Goal: Transaction & Acquisition: Purchase product/service

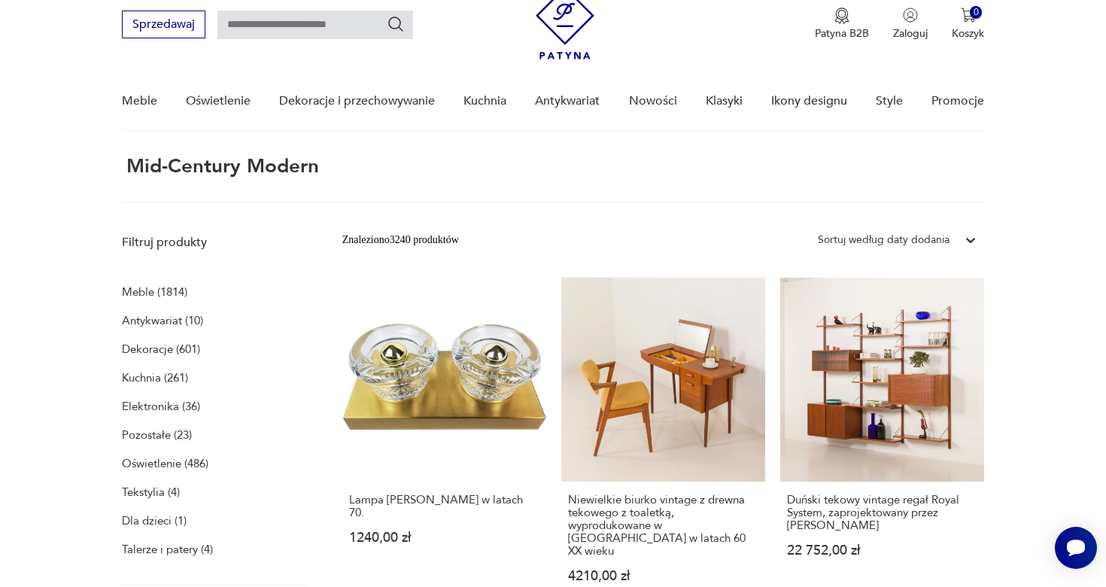
click at [266, 33] on input "text" at bounding box center [315, 25] width 196 height 29
type input "****"
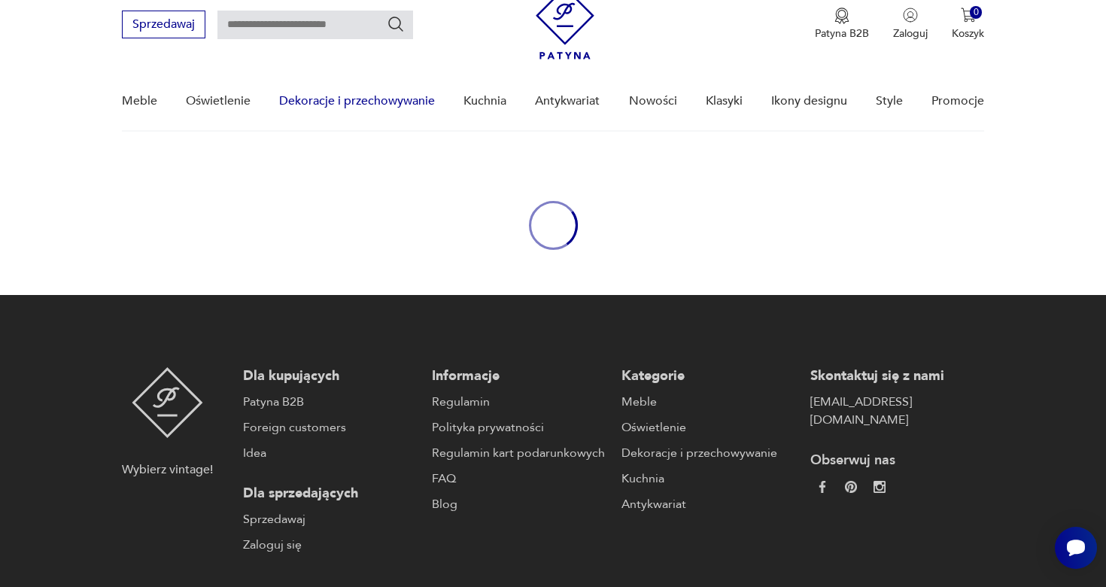
type input "****"
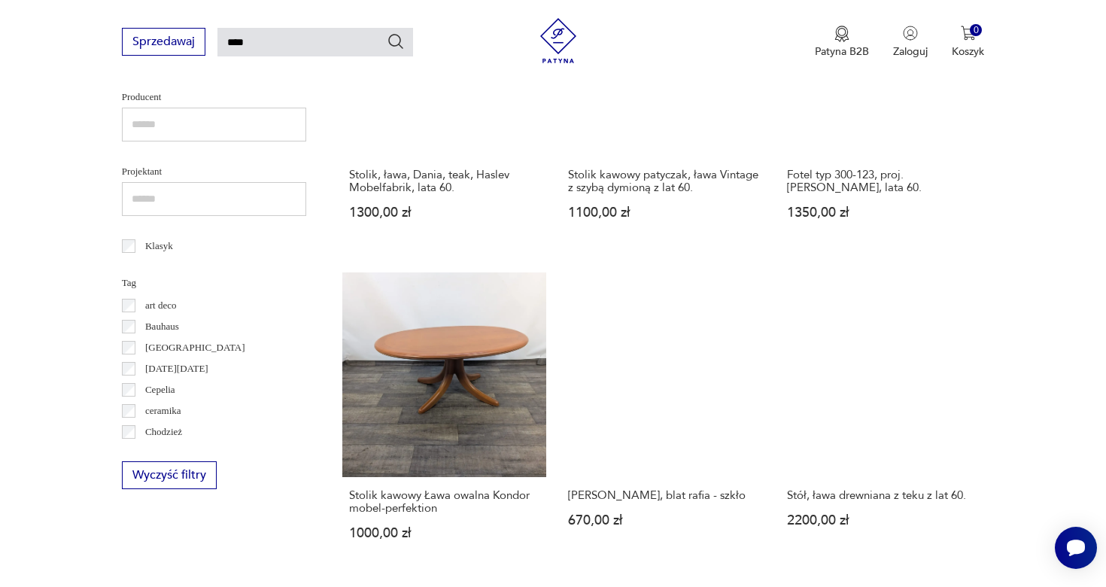
scroll to position [18, 0]
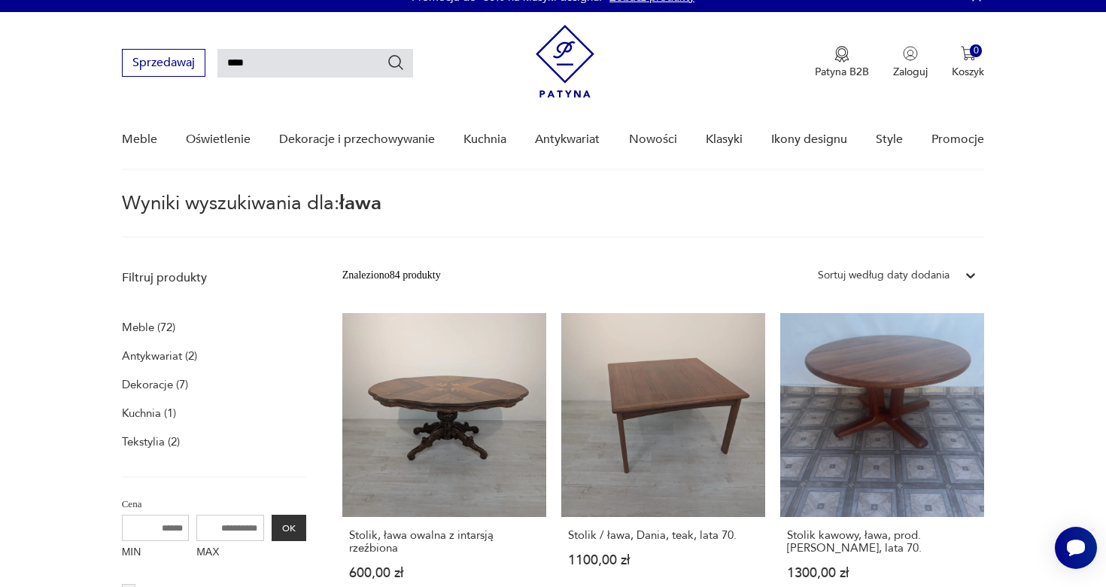
click at [875, 274] on div "Sortuj według daty dodania" at bounding box center [884, 275] width 132 height 17
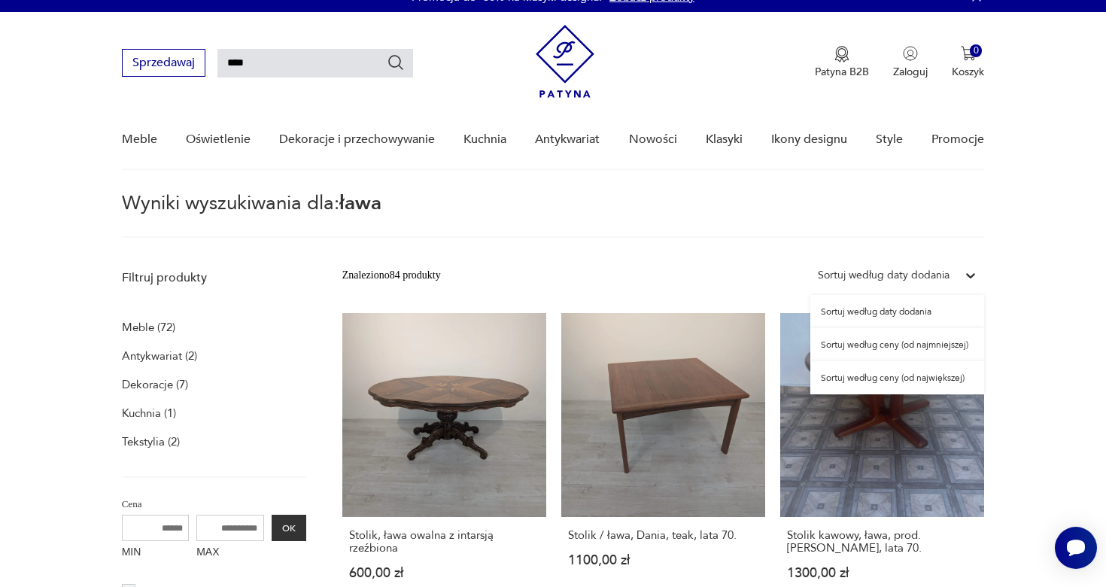
click at [924, 348] on div "Sortuj według ceny (od najmniejszej)" at bounding box center [897, 344] width 174 height 33
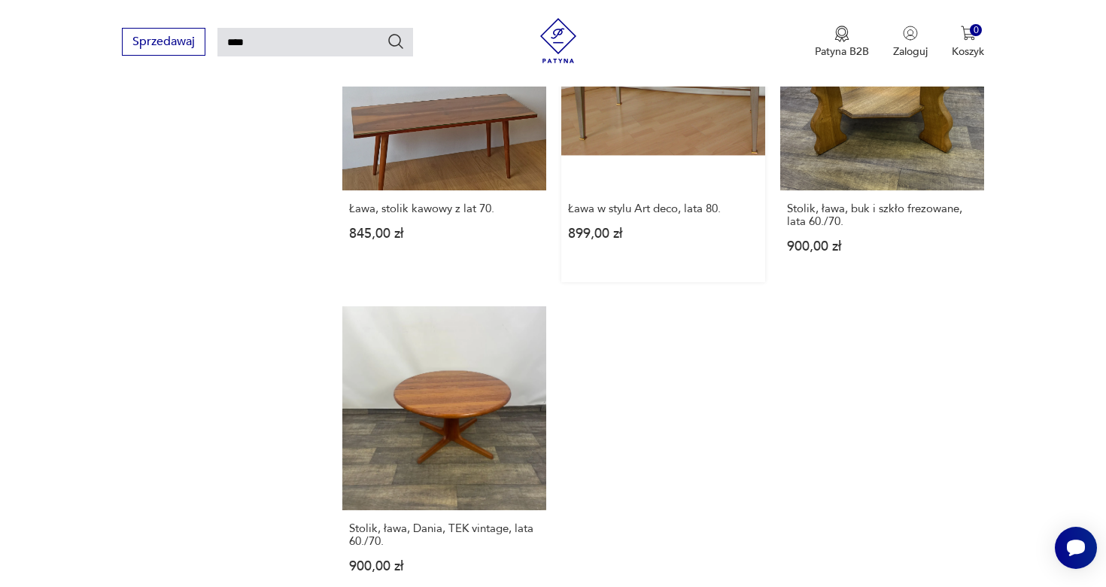
scroll to position [1840, 0]
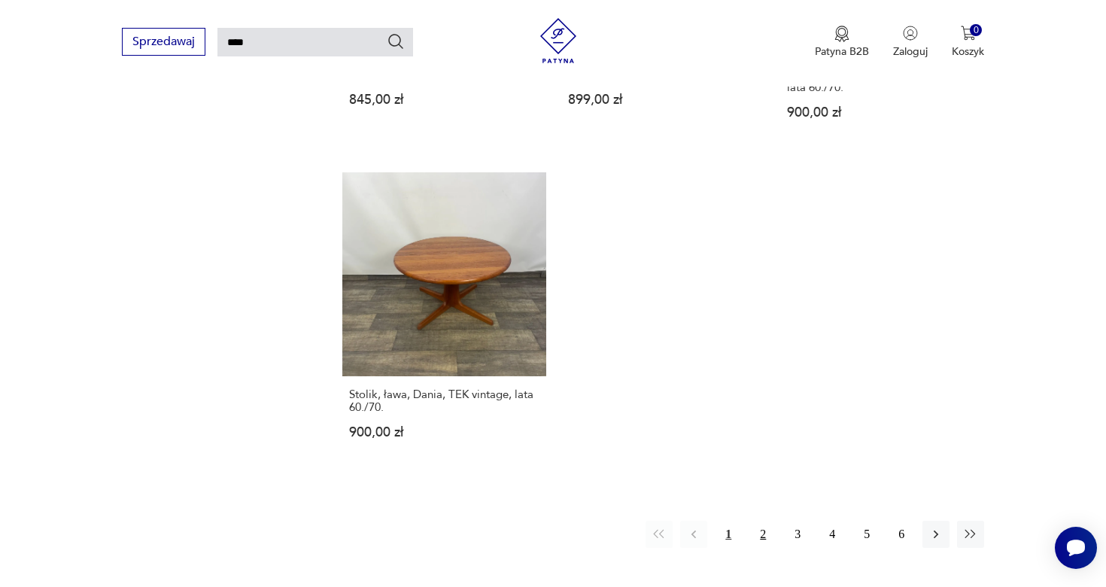
click at [758, 521] on button "2" at bounding box center [762, 534] width 27 height 27
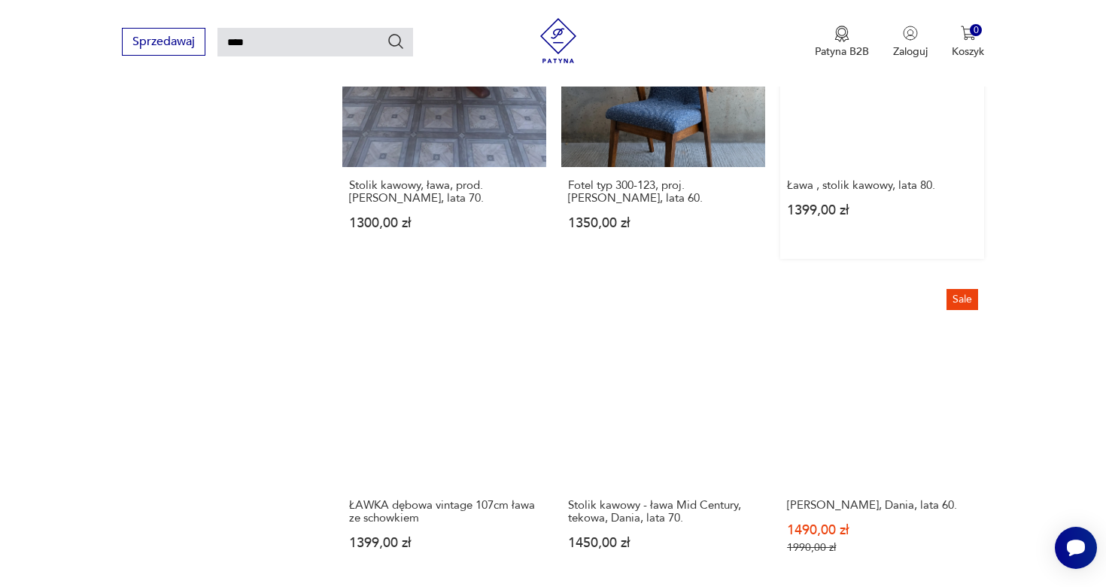
scroll to position [1465, 0]
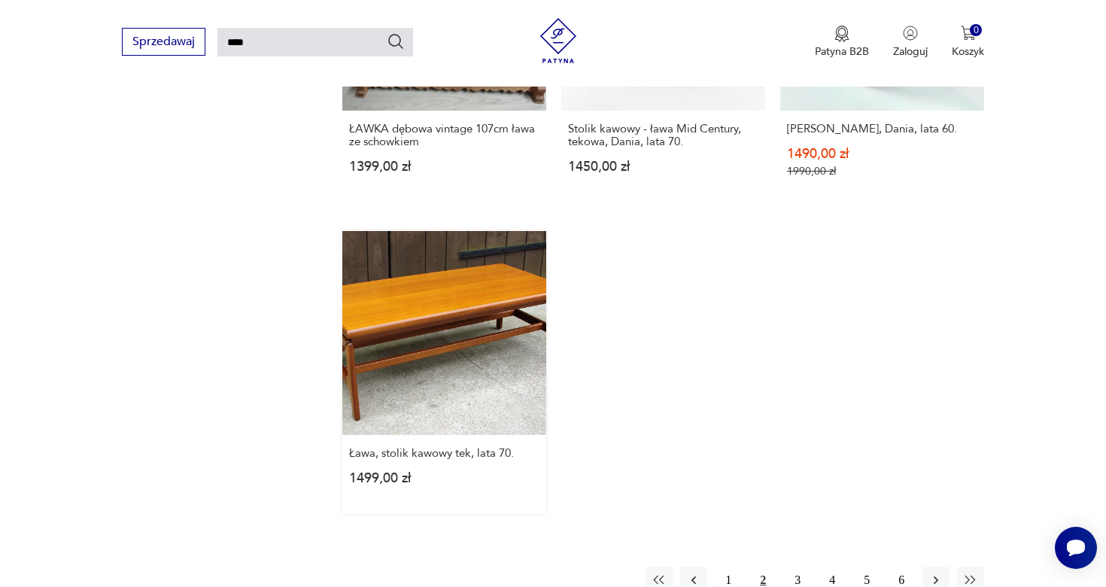
click at [482, 347] on link "Ława, stolik kawowy tek, lata 70. 1499,00 zł" at bounding box center [444, 372] width 204 height 283
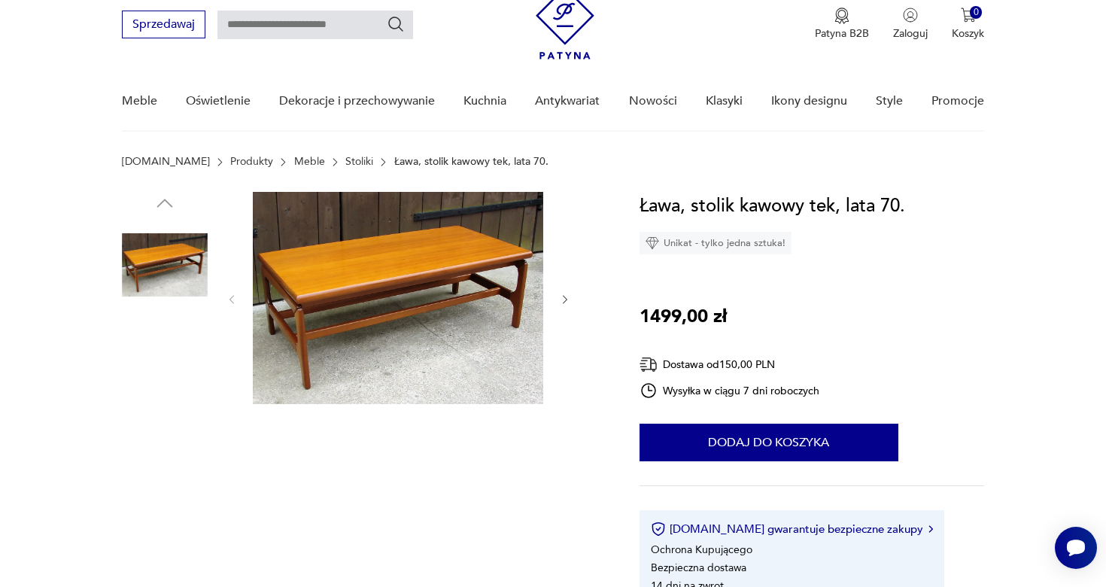
scroll to position [126, 0]
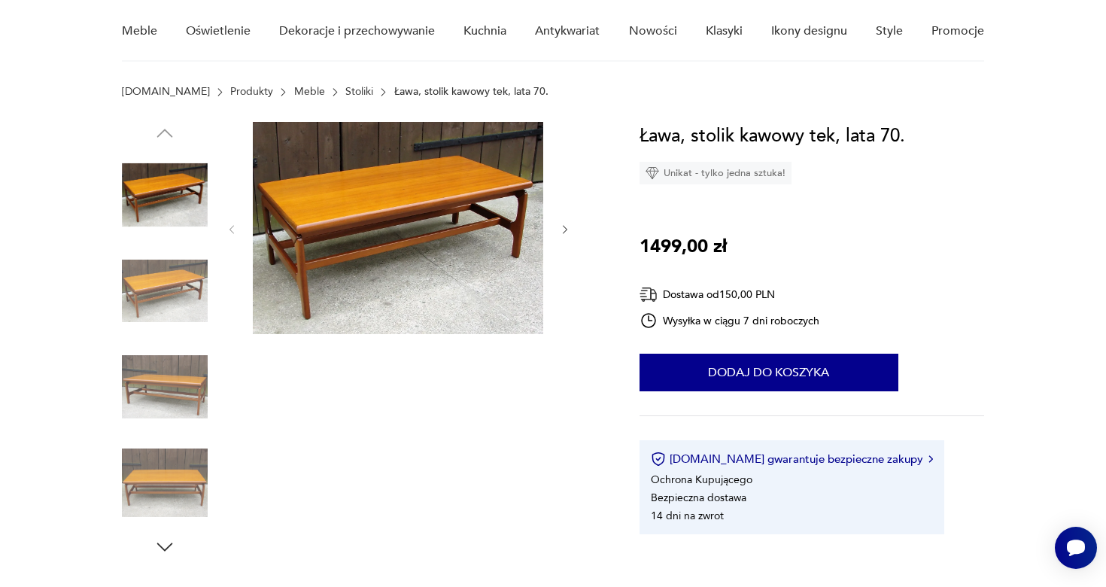
click at [189, 260] on img at bounding box center [165, 291] width 86 height 86
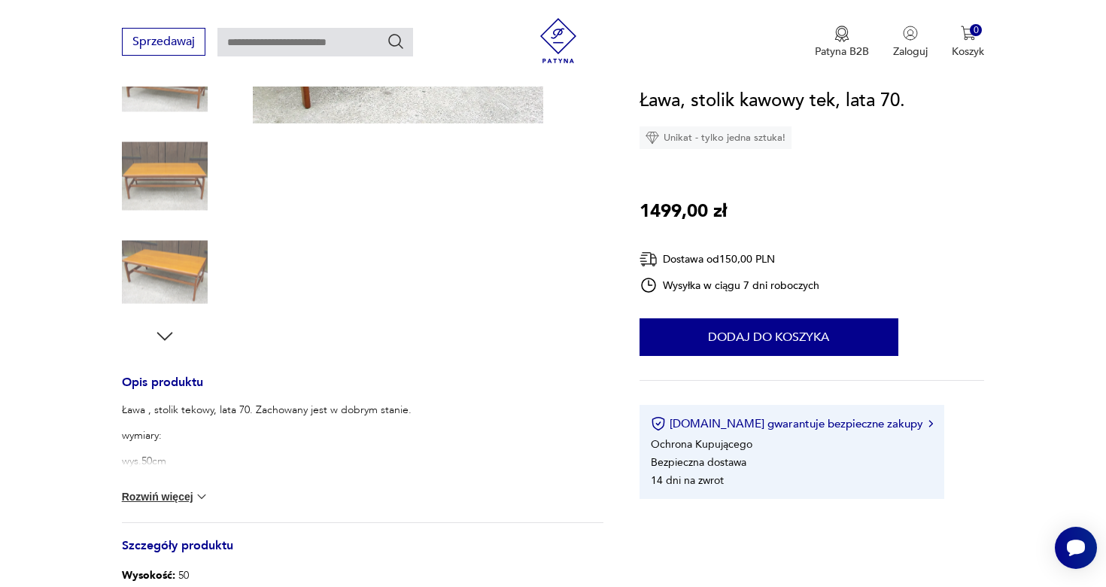
scroll to position [578, 0]
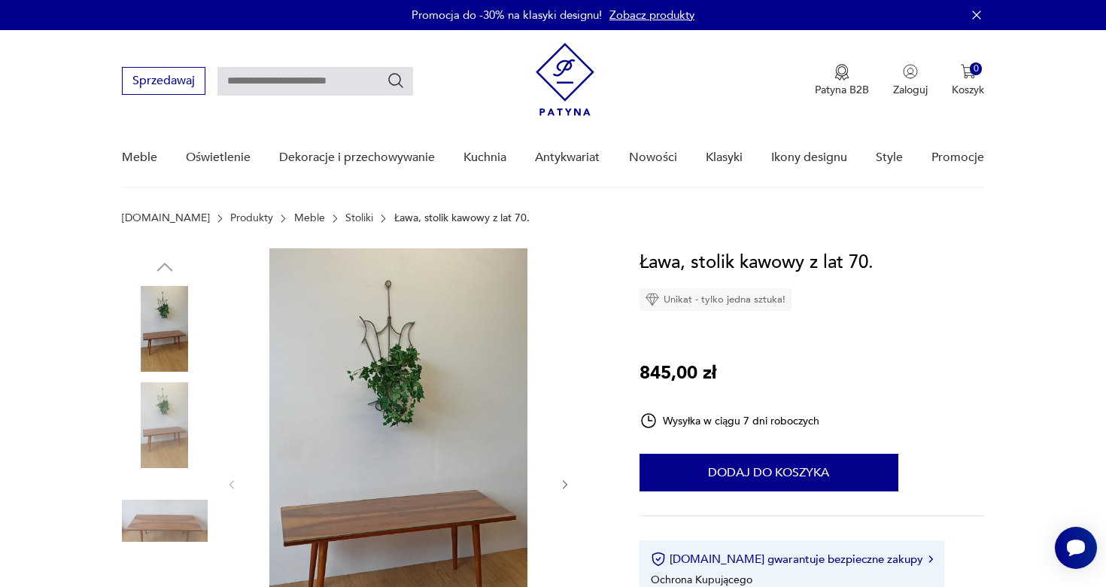
scroll to position [129, 0]
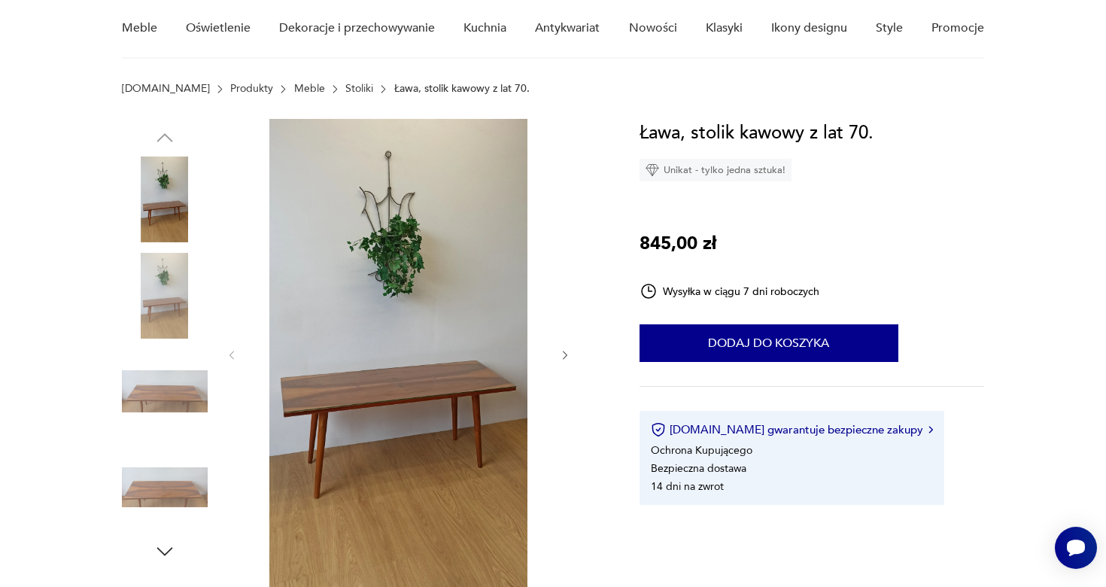
click at [570, 356] on icon "button" at bounding box center [565, 355] width 13 height 13
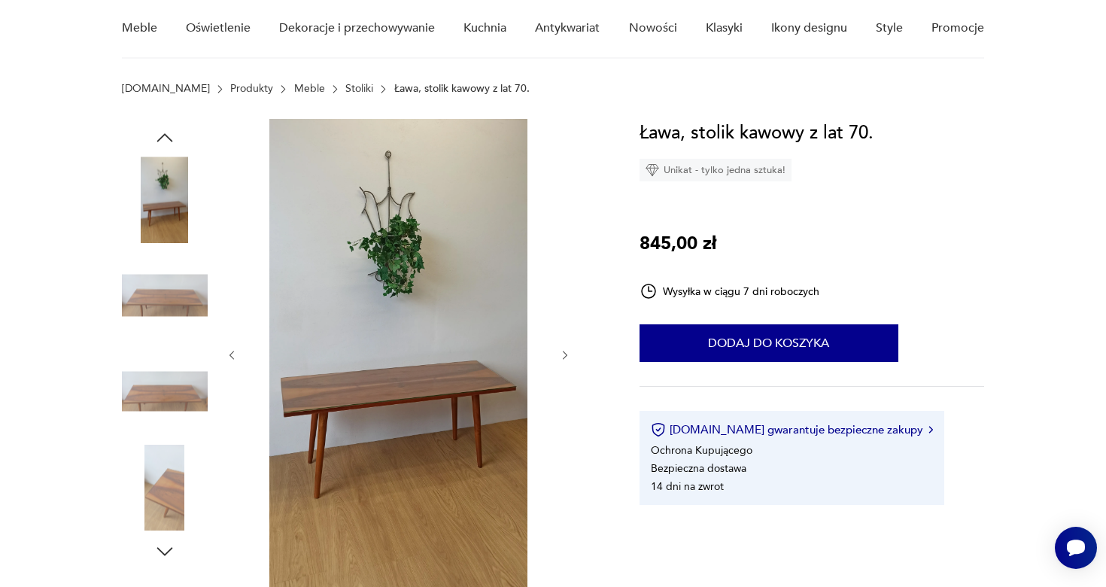
click at [570, 356] on icon "button" at bounding box center [565, 355] width 13 height 13
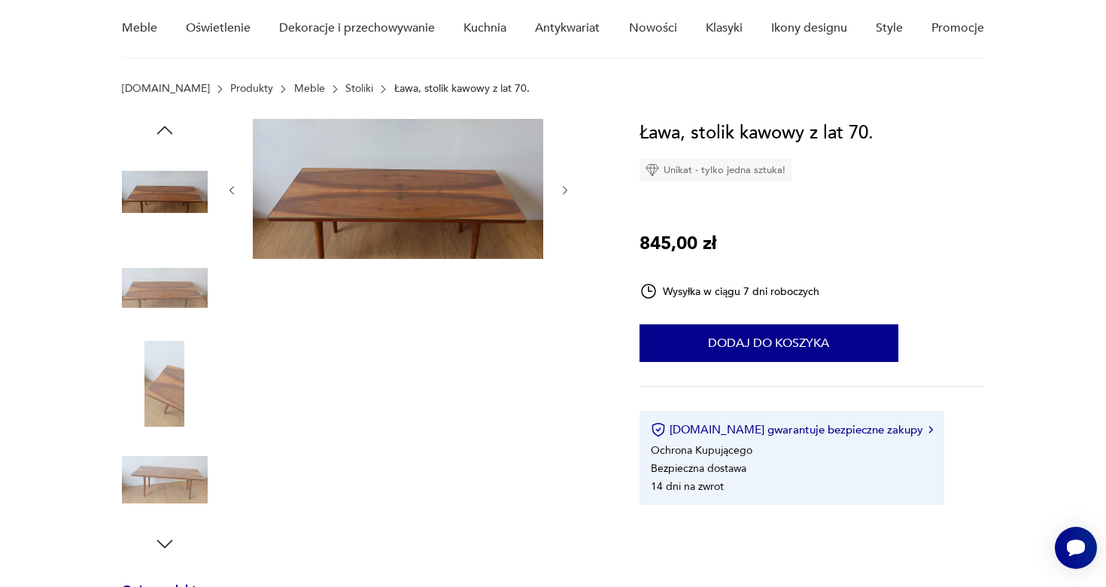
click at [570, 356] on div at bounding box center [399, 337] width 346 height 436
click at [567, 348] on div at bounding box center [399, 337] width 346 height 436
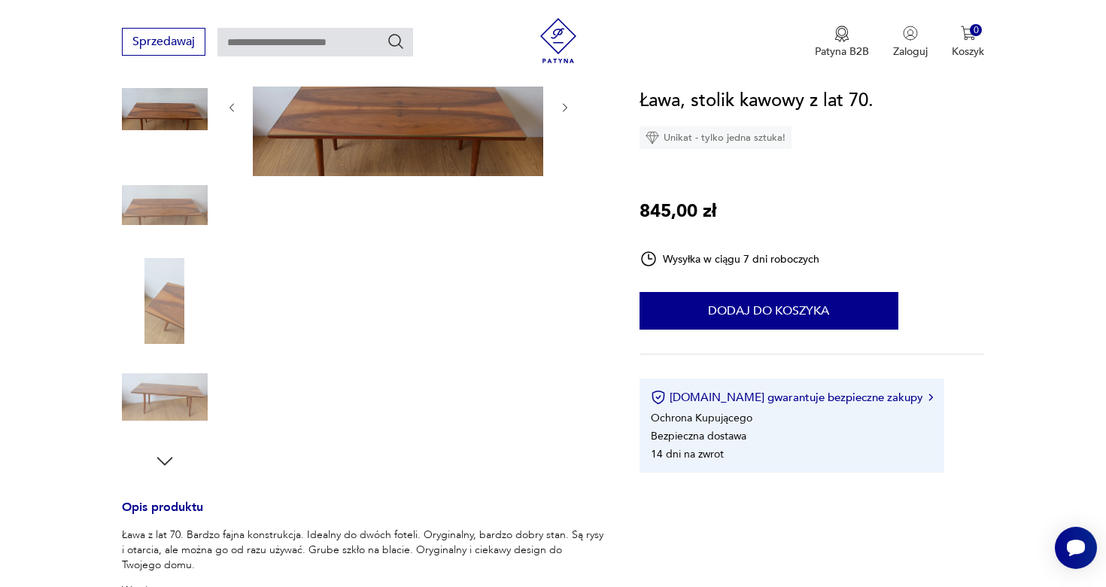
scroll to position [84, 0]
